Goal: Task Accomplishment & Management: Use online tool/utility

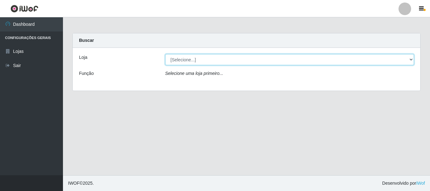
click at [410, 58] on select "[Selecione...] Nordestão - Alecrim" at bounding box center [289, 59] width 249 height 11
select select "453"
click at [165, 54] on select "[Selecione...] Nordestão - Alecrim" at bounding box center [289, 59] width 249 height 11
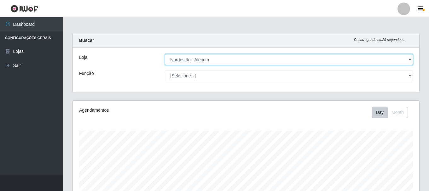
scroll to position [131, 346]
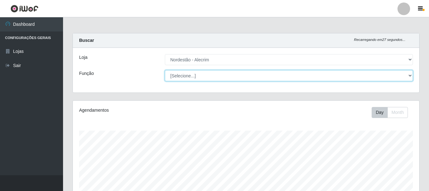
click at [410, 75] on select "[Selecione...] Embalador Embalador + Embalador ++" at bounding box center [289, 75] width 248 height 11
select select "1"
click at [165, 70] on select "[Selecione...] Embalador Embalador + Embalador ++" at bounding box center [289, 75] width 248 height 11
click at [411, 75] on select "[Selecione...] Embalador Embalador + Embalador ++" at bounding box center [289, 75] width 248 height 11
click at [165, 70] on select "[Selecione...] Embalador Embalador + Embalador ++" at bounding box center [289, 75] width 248 height 11
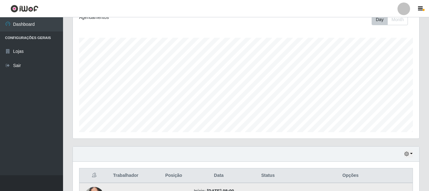
scroll to position [158, 0]
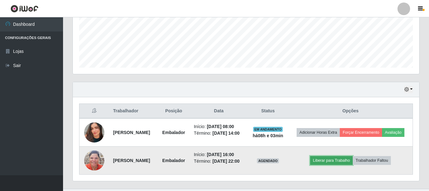
click at [344, 165] on button "Liberar para Trabalho" at bounding box center [331, 160] width 43 height 9
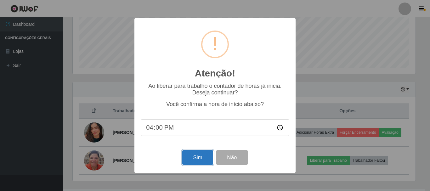
click at [200, 156] on button "Sim" at bounding box center [197, 157] width 31 height 15
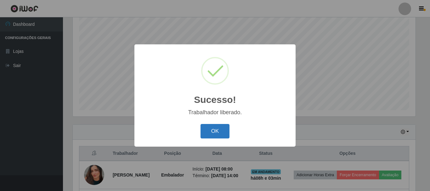
click at [207, 135] on button "OK" at bounding box center [215, 131] width 29 height 15
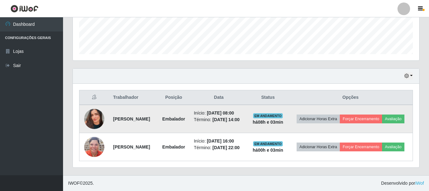
scroll to position [181, 0]
click at [382, 117] on button "Avaliação" at bounding box center [393, 119] width 22 height 9
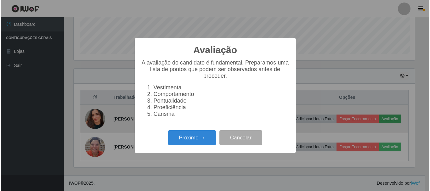
scroll to position [131, 343]
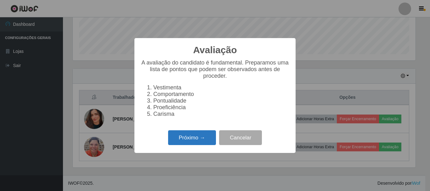
click at [188, 142] on button "Próximo →" at bounding box center [192, 137] width 48 height 15
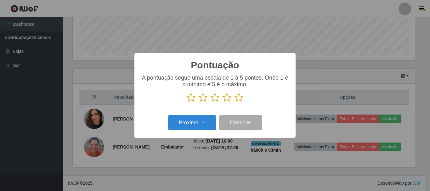
click at [239, 99] on icon at bounding box center [239, 97] width 9 height 9
click at [235, 102] on input "radio" at bounding box center [235, 102] width 0 height 0
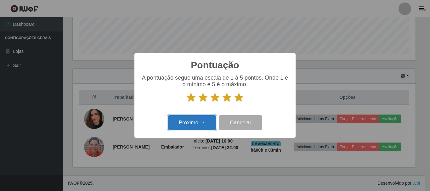
click at [200, 125] on button "Próximo →" at bounding box center [192, 122] width 48 height 15
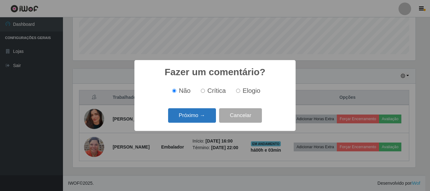
click at [199, 120] on button "Próximo →" at bounding box center [192, 115] width 48 height 15
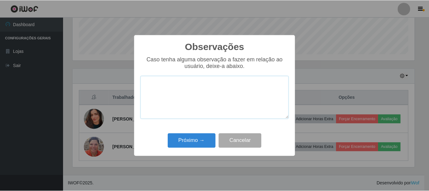
scroll to position [314967, 314755]
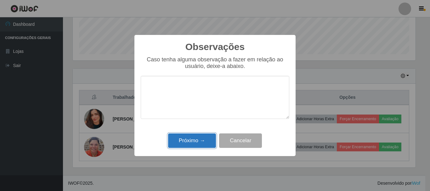
click at [206, 141] on button "Próximo →" at bounding box center [192, 141] width 48 height 15
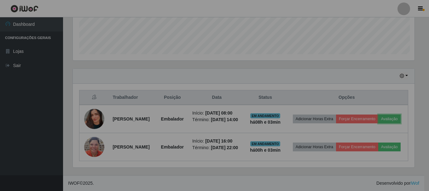
scroll to position [131, 346]
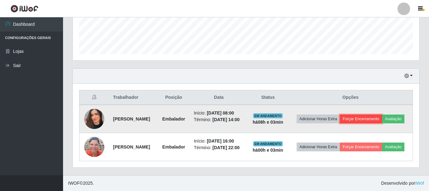
click at [369, 117] on button "Forçar Encerramento" at bounding box center [361, 119] width 42 height 9
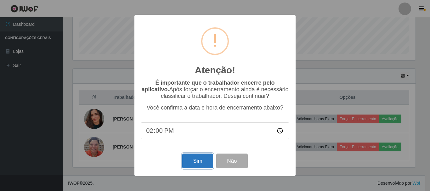
click at [199, 166] on button "Sim" at bounding box center [197, 161] width 31 height 15
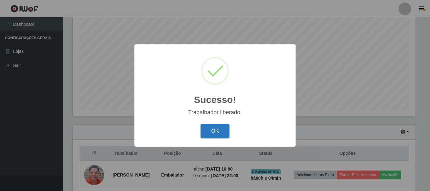
click at [223, 131] on button "OK" at bounding box center [215, 131] width 29 height 15
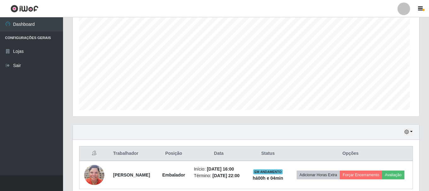
scroll to position [131, 346]
